Goal: Task Accomplishment & Management: Use online tool/utility

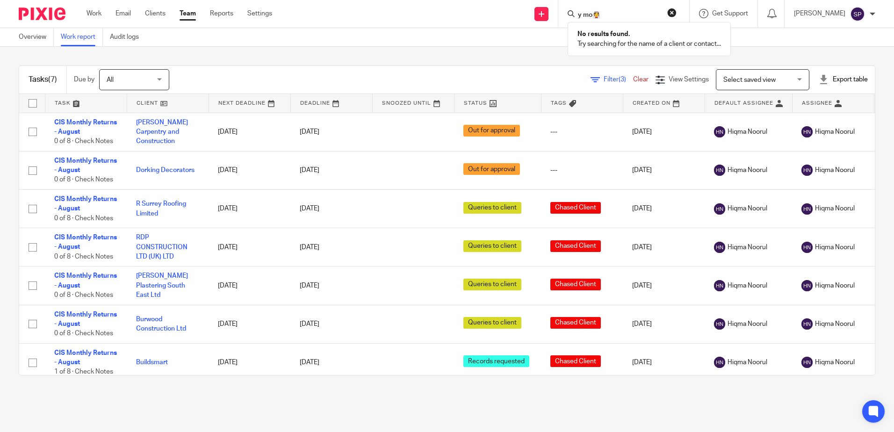
drag, startPoint x: 612, startPoint y: 15, endPoint x: 579, endPoint y: 8, distance: 33.4
click at [579, 8] on div "y mo👰" at bounding box center [622, 14] width 109 height 12
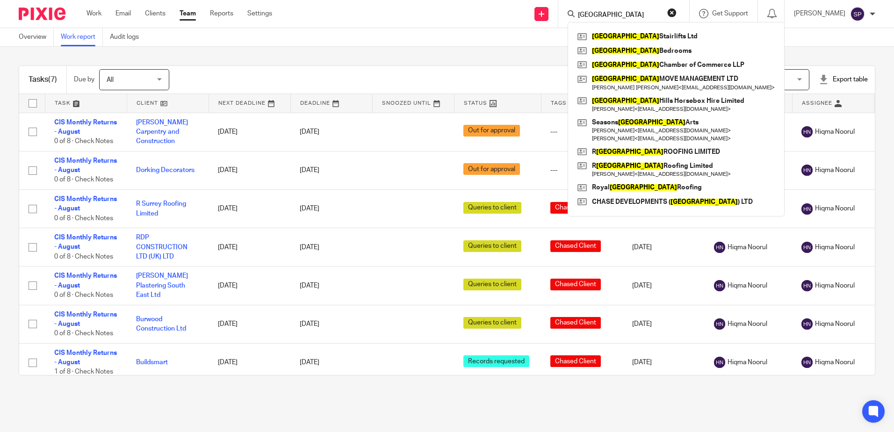
type input "[GEOGRAPHIC_DATA]"
click button "submit" at bounding box center [0, 0] width 0 height 0
click at [662, 81] on link at bounding box center [676, 83] width 202 height 22
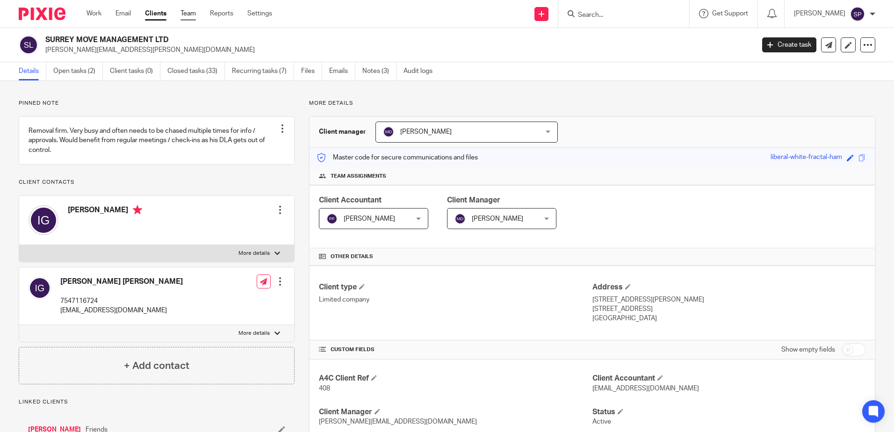
click at [191, 14] on link "Team" at bounding box center [188, 13] width 15 height 9
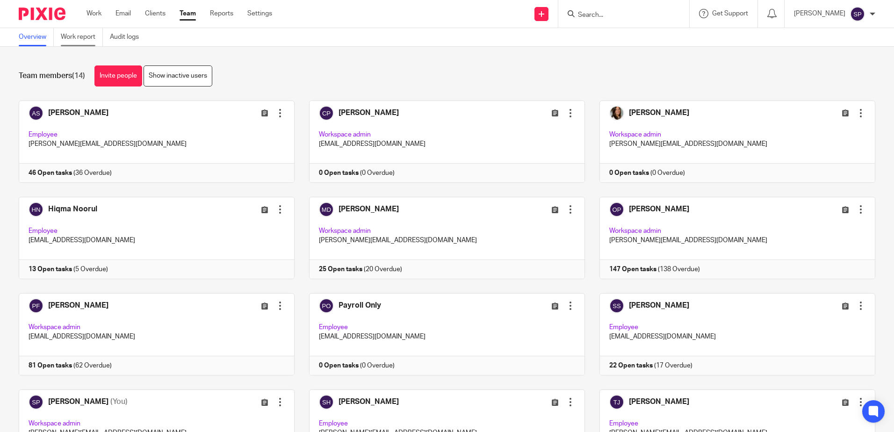
click at [81, 36] on link "Work report" at bounding box center [82, 37] width 42 height 18
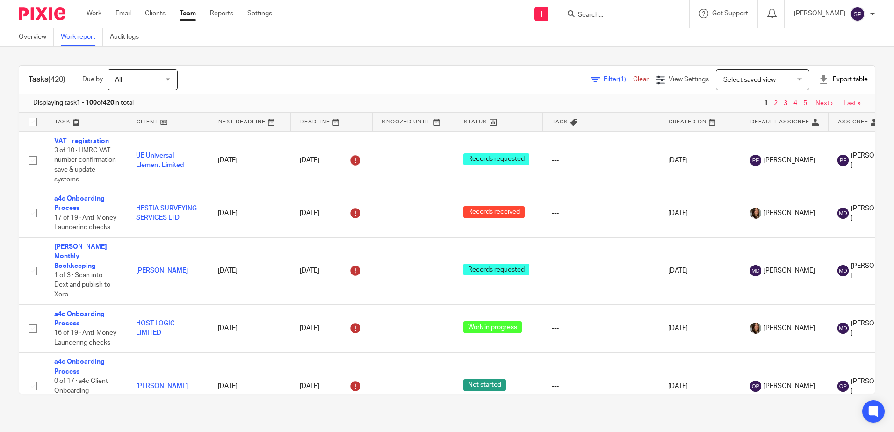
click at [604, 80] on span "Filter (1)" at bounding box center [618, 79] width 29 height 7
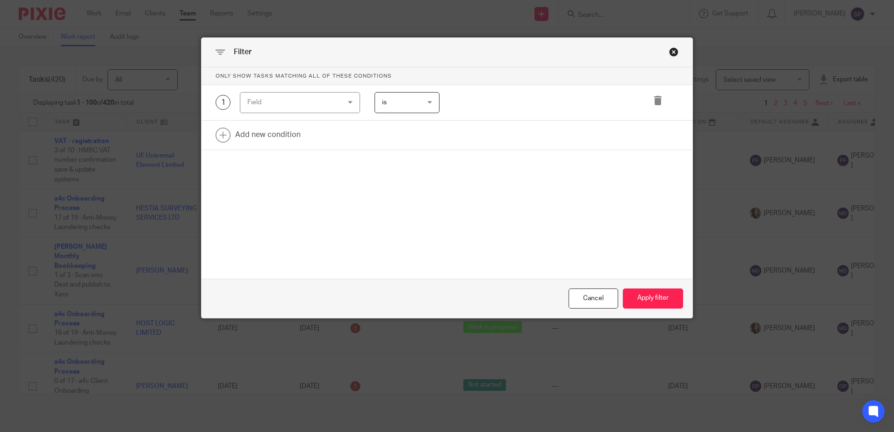
click at [348, 102] on div "Field" at bounding box center [300, 102] width 120 height 21
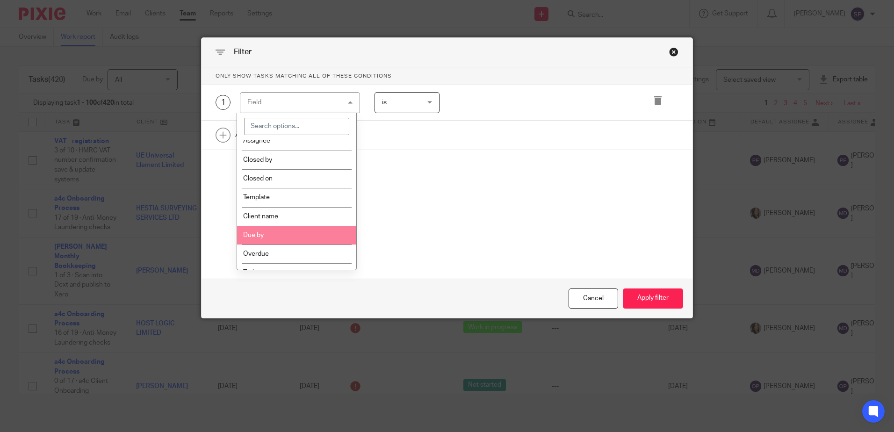
scroll to position [140, 0]
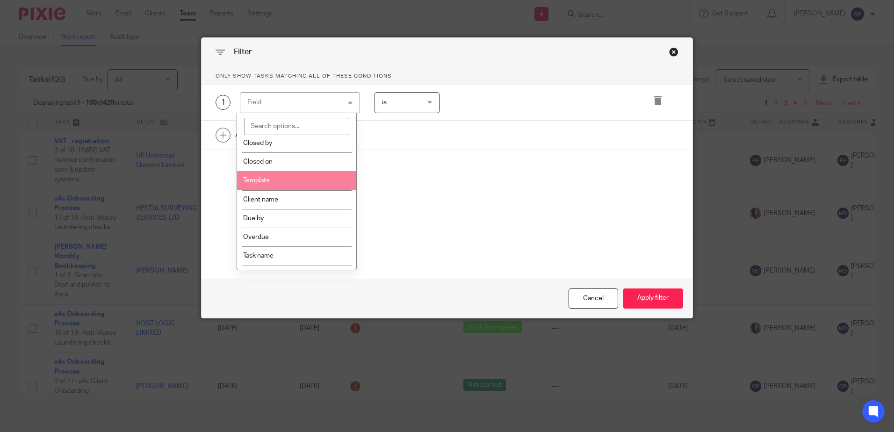
click at [288, 181] on li "Template" at bounding box center [296, 180] width 119 height 19
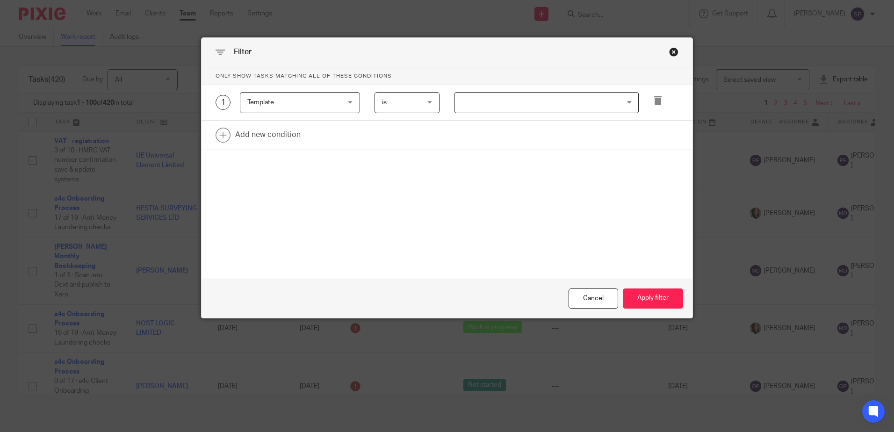
click at [473, 97] on input "Search for option" at bounding box center [544, 102] width 177 height 16
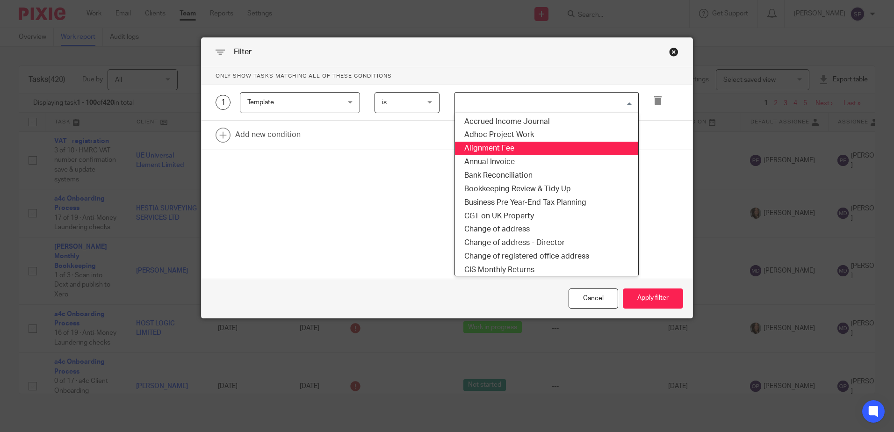
scroll to position [94, 0]
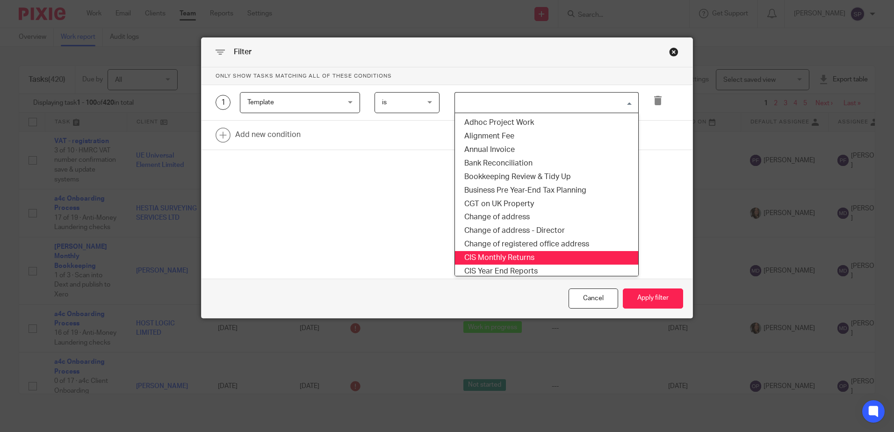
click at [523, 251] on li "CIS Monthly Returns" at bounding box center [546, 258] width 183 height 14
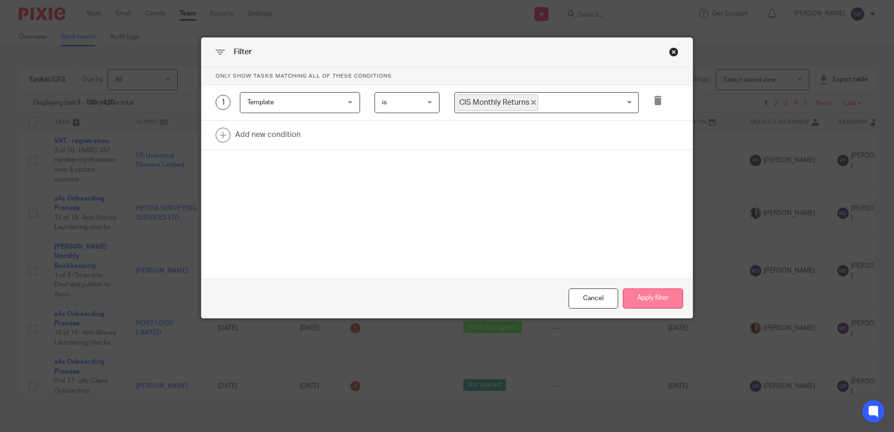
click at [651, 302] on button "Apply filter" at bounding box center [653, 299] width 60 height 20
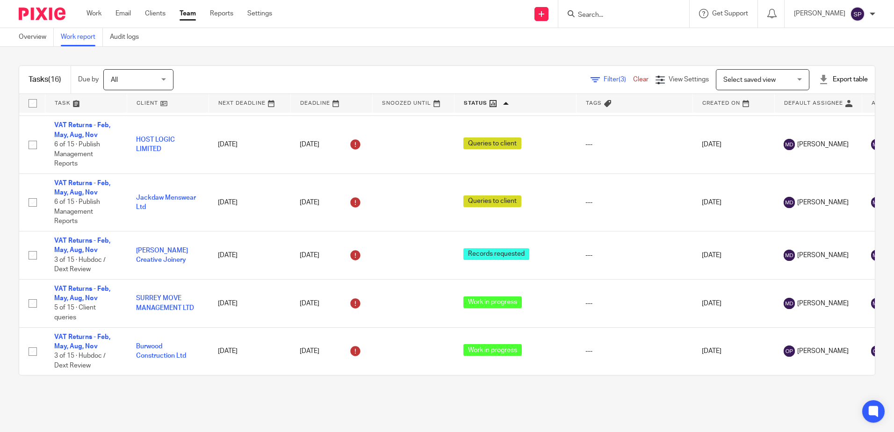
scroll to position [619, 0]
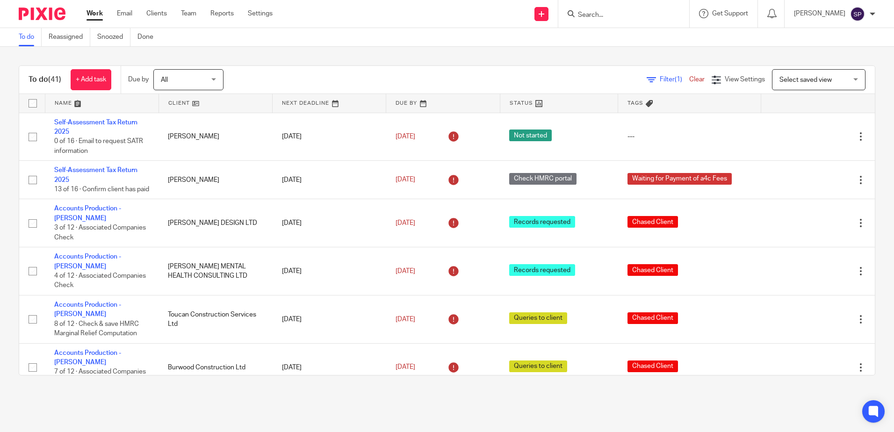
scroll to position [608, 0]
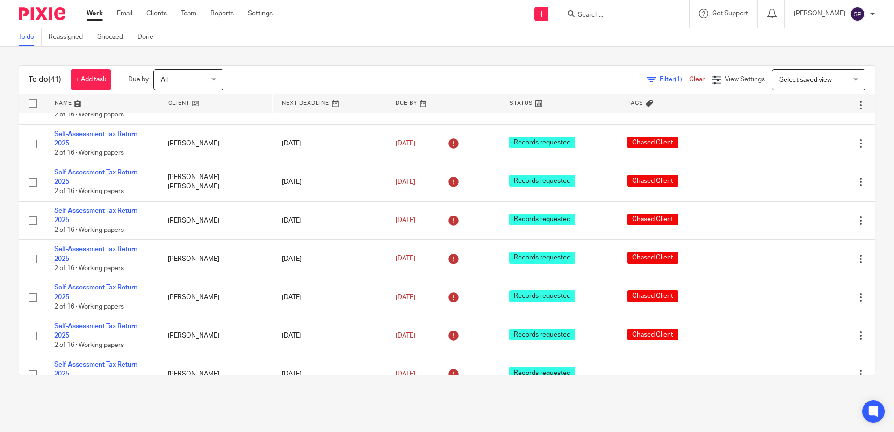
click at [597, 8] on form at bounding box center [627, 14] width 100 height 12
click at [597, 12] on input "Search" at bounding box center [619, 15] width 84 height 8
click at [596, 15] on input "Search" at bounding box center [619, 15] width 84 height 8
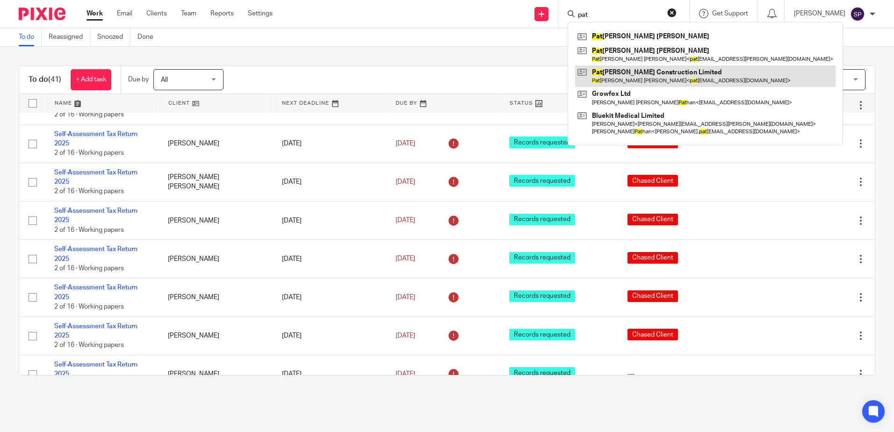
type input "pat"
click at [651, 73] on link at bounding box center [705, 76] width 261 height 22
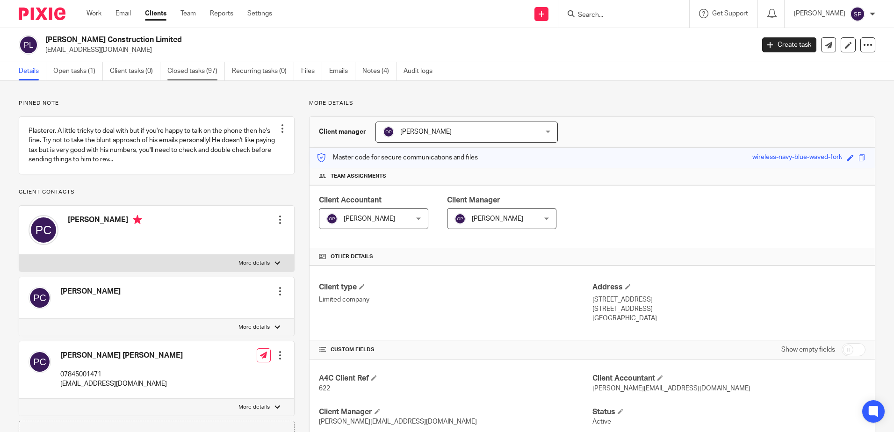
click at [174, 69] on link "Closed tasks (97)" at bounding box center [196, 71] width 58 height 18
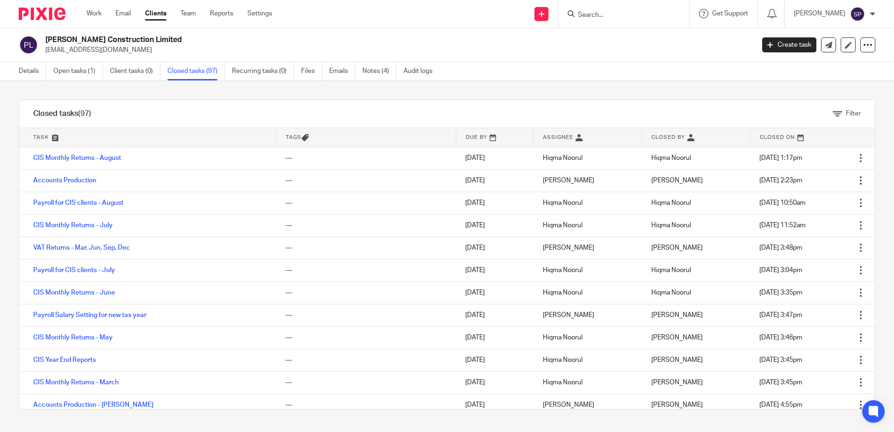
click at [142, 94] on div "Filter tasks Only show tasks matching all of these conditions 1 Task name Is Is…" at bounding box center [447, 256] width 894 height 351
click at [92, 12] on link "Work" at bounding box center [94, 13] width 15 height 9
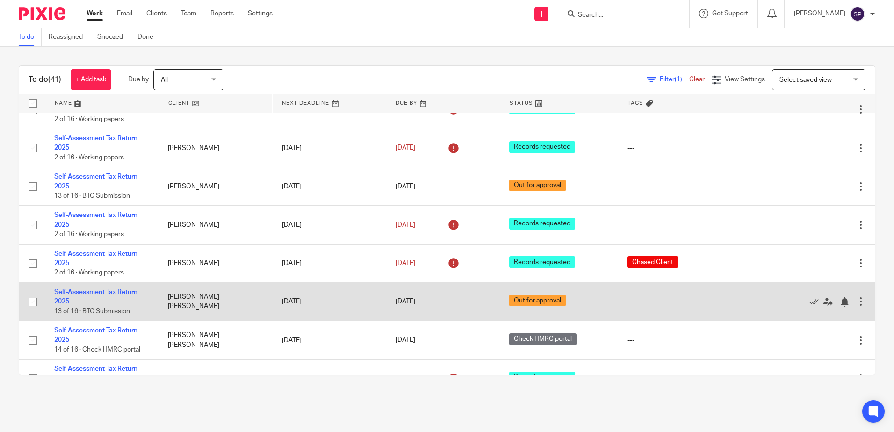
scroll to position [889, 0]
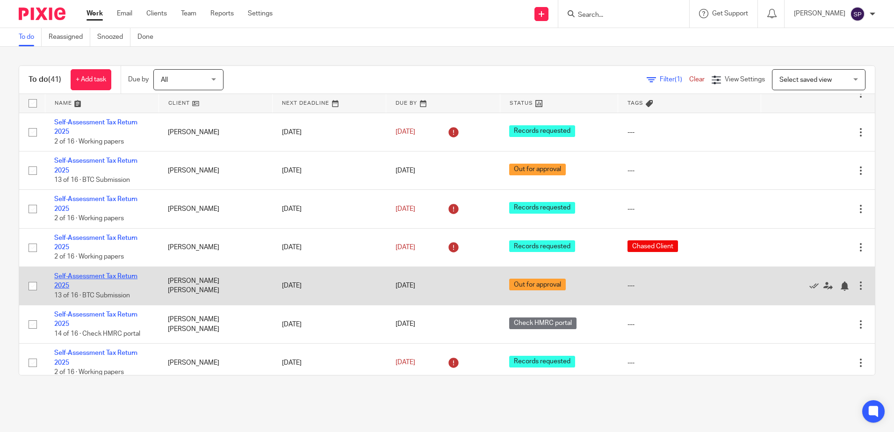
click at [97, 273] on link "Self-Assessment Tax Return 2025" at bounding box center [95, 281] width 83 height 16
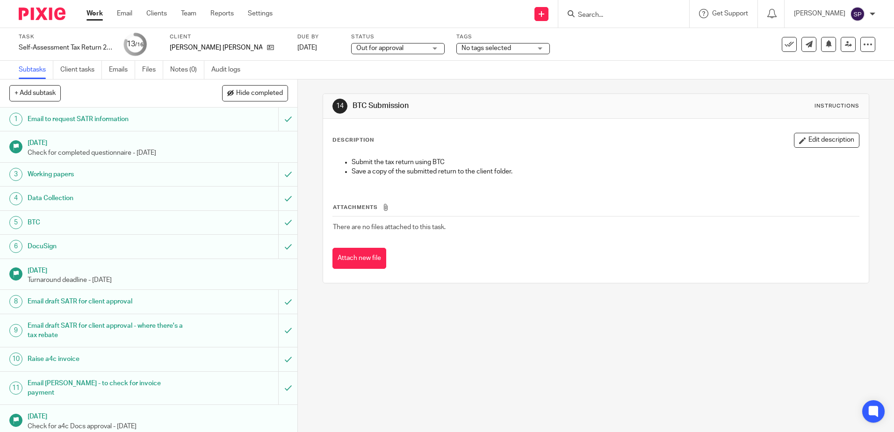
click at [410, 50] on div "Out for approval Out for approval" at bounding box center [398, 48] width 94 height 11
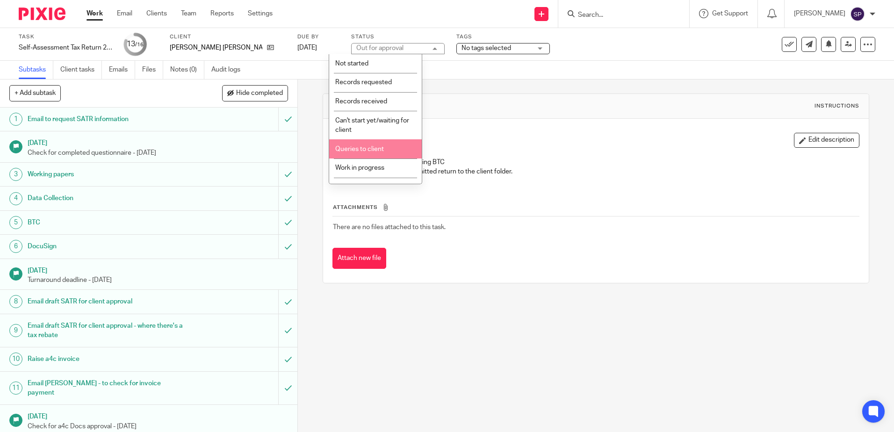
scroll to position [47, 0]
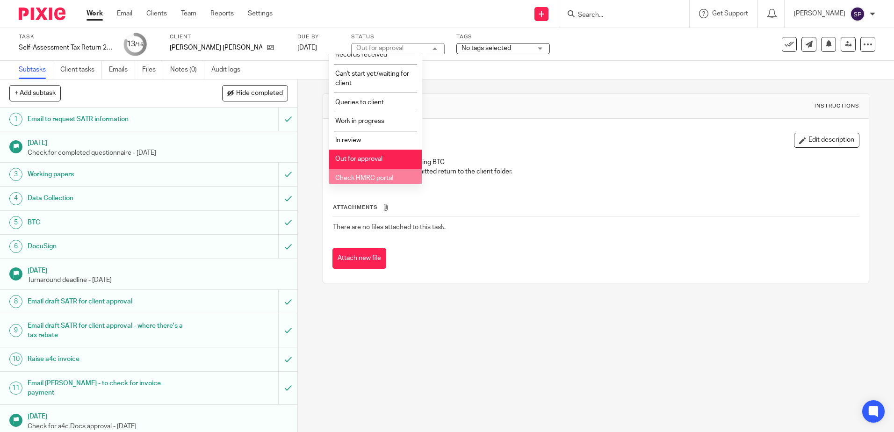
click at [361, 177] on span "Check HMRC portal" at bounding box center [364, 178] width 58 height 7
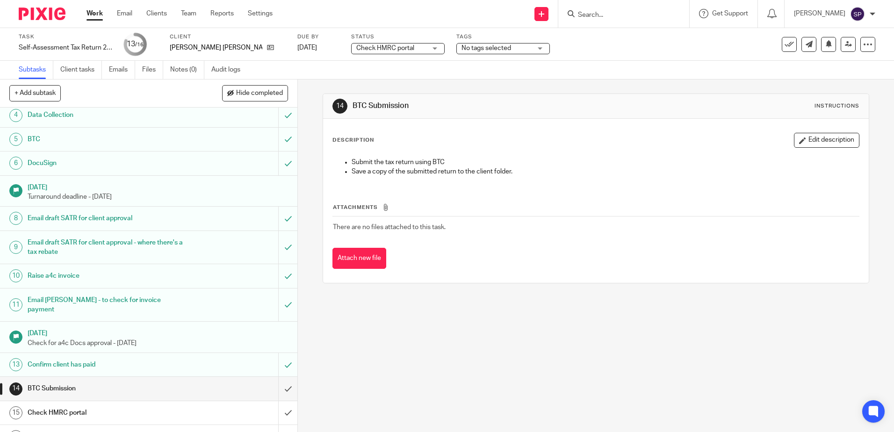
scroll to position [91, 0]
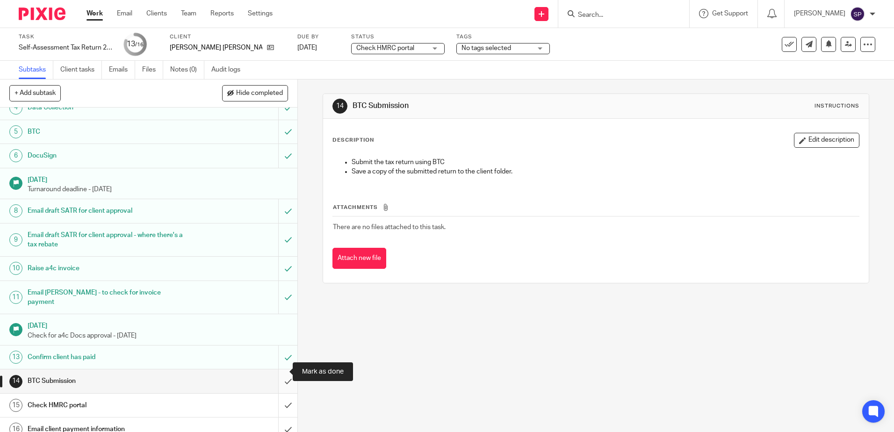
click at [276, 371] on input "submit" at bounding box center [149, 381] width 298 height 23
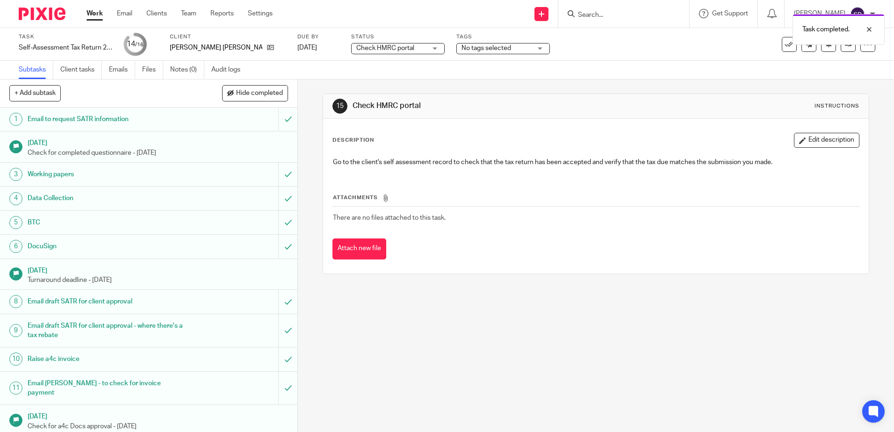
click at [91, 16] on link "Work" at bounding box center [95, 13] width 16 height 9
